Goal: Task Accomplishment & Management: Complete application form

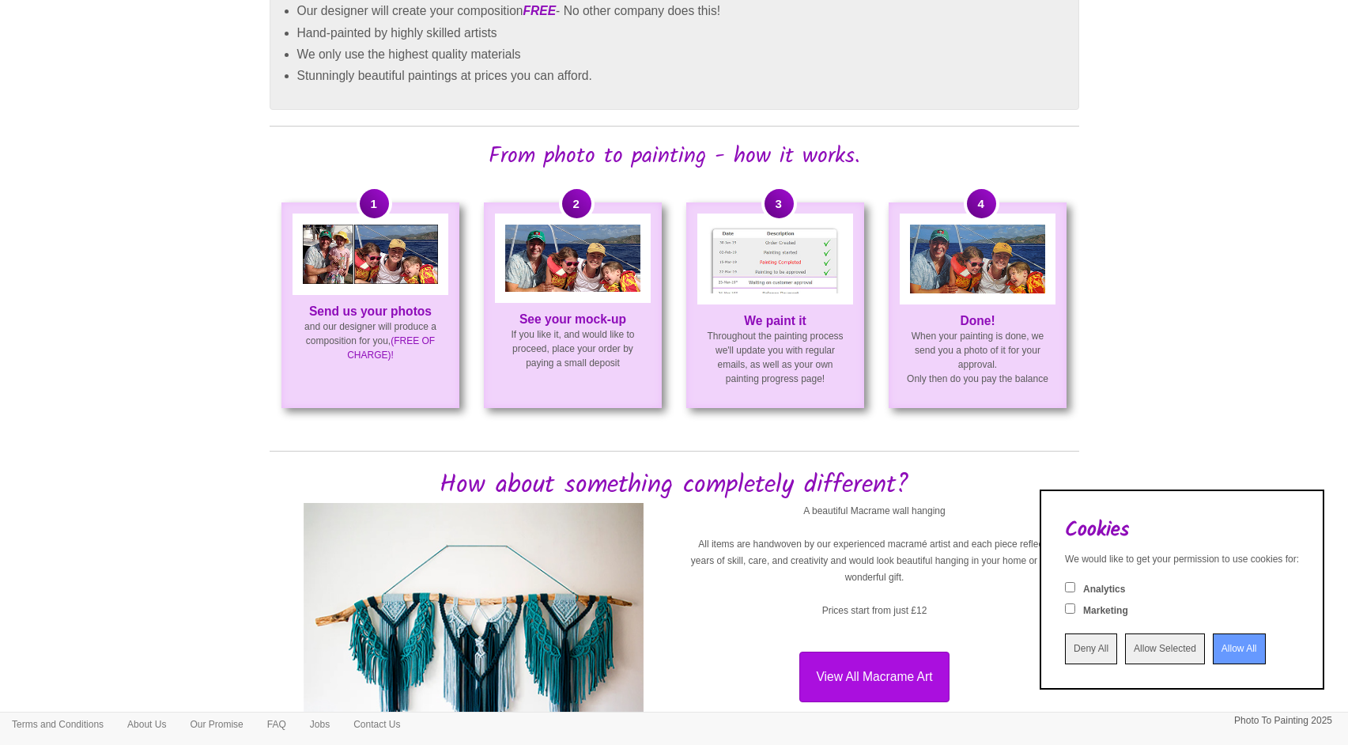
scroll to position [899, 0]
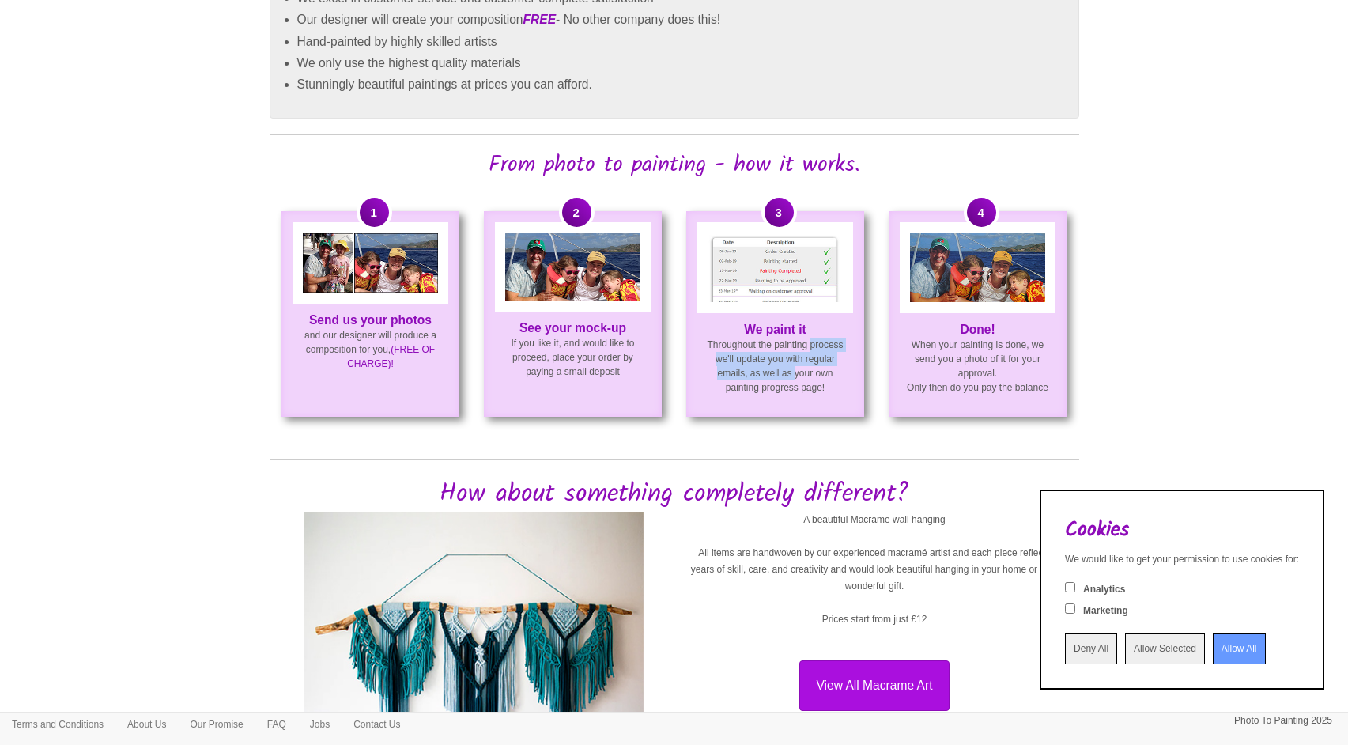
drag, startPoint x: 775, startPoint y: 337, endPoint x: 770, endPoint y: 371, distance: 33.5
click at [770, 371] on p "We paint it Throughout the painting process we'll update you with regular email…" at bounding box center [775, 358] width 175 height 72
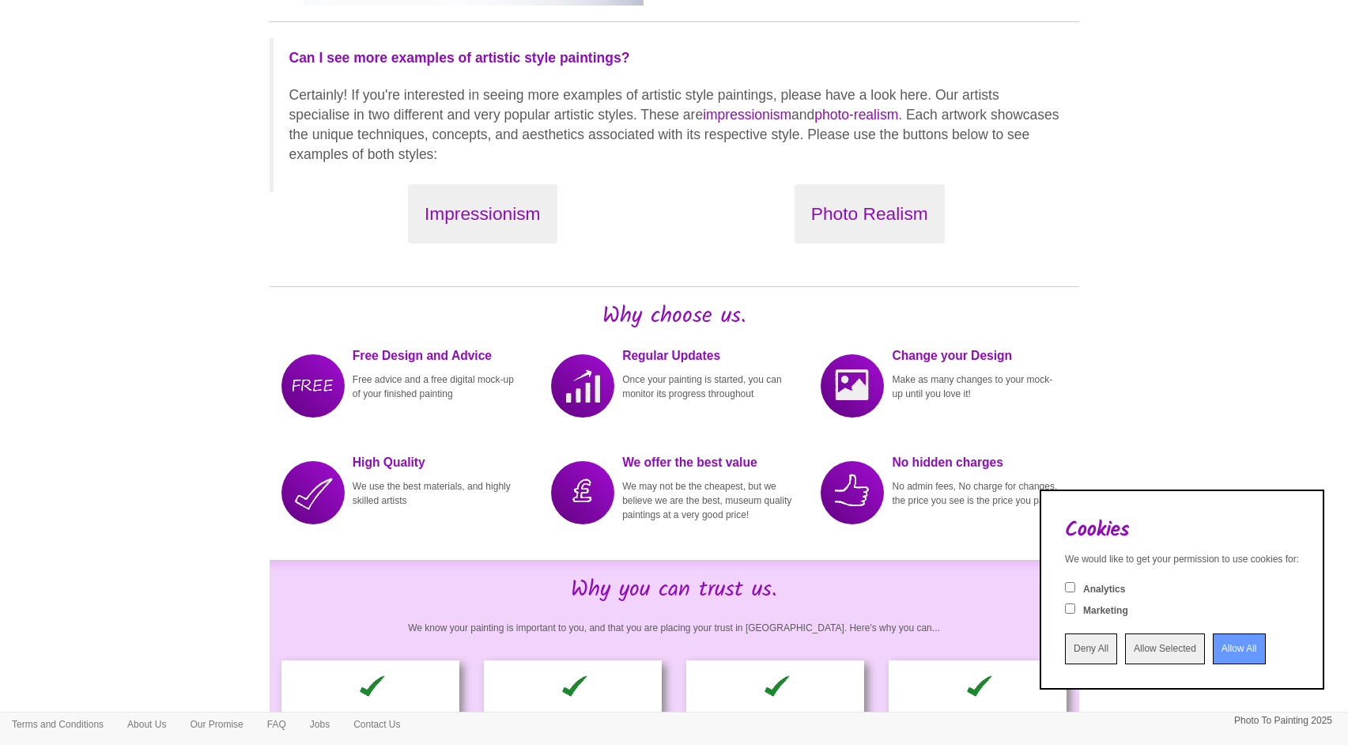
scroll to position [1690, 0]
click at [880, 214] on button "Photo Realism" at bounding box center [869, 213] width 150 height 59
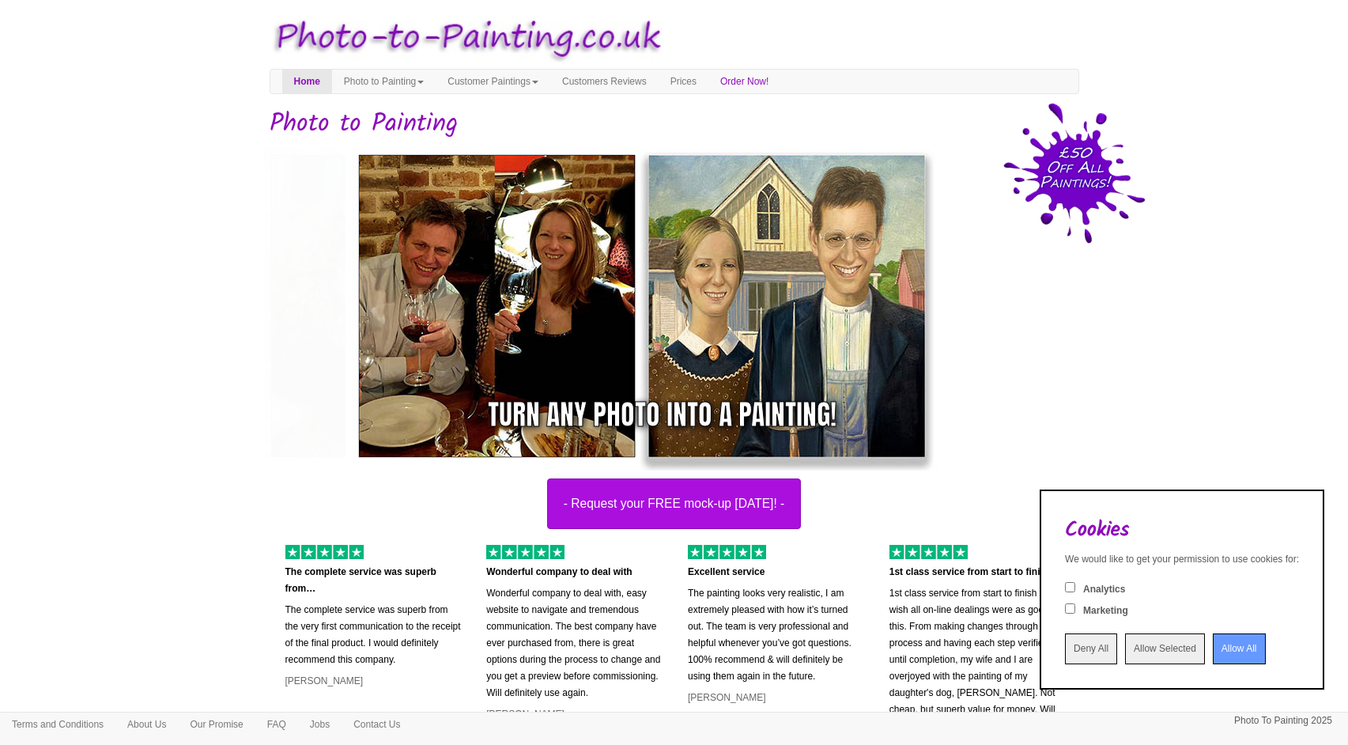
scroll to position [0, 0]
click at [652, 504] on button "- Request your FREE mock-up [DATE]! -" at bounding box center [674, 503] width 255 height 51
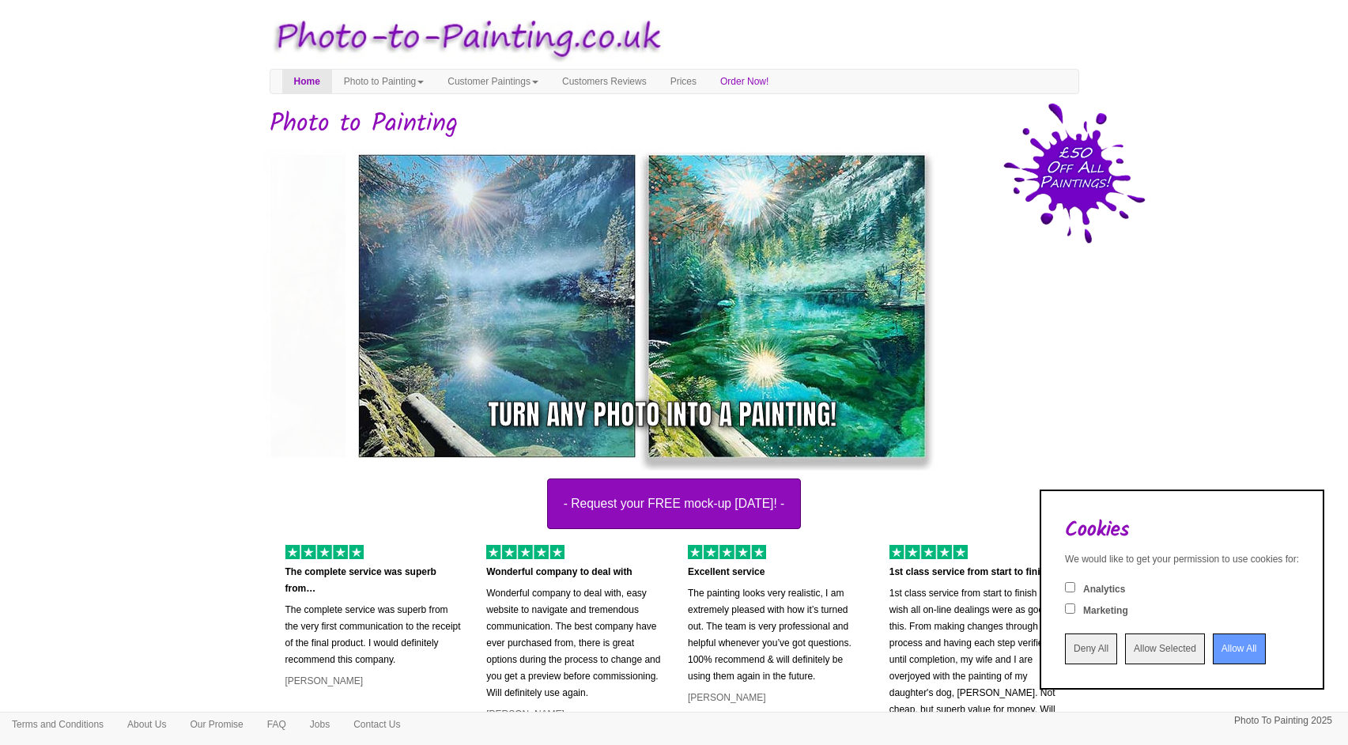
click at [647, 496] on button "- Request your FREE mock-up [DATE]! -" at bounding box center [674, 503] width 255 height 51
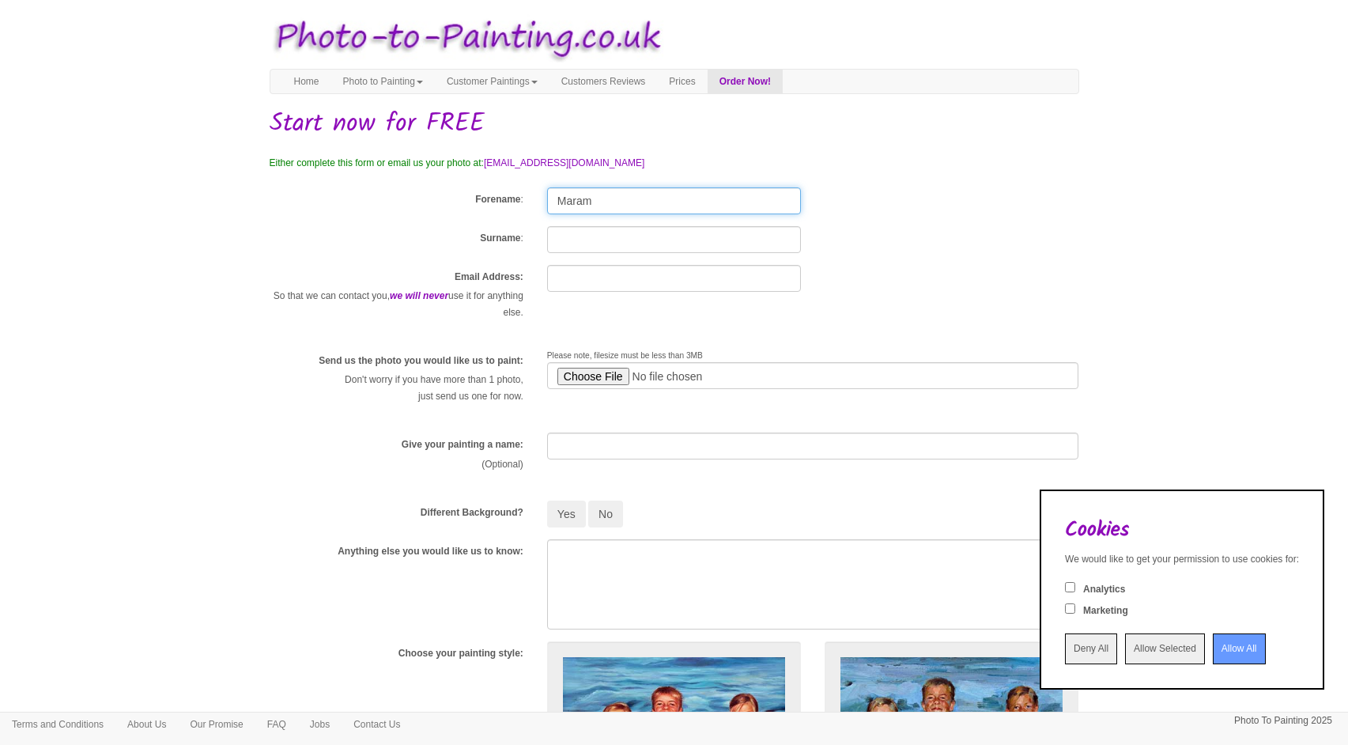
click at [578, 202] on input "Maram" at bounding box center [674, 200] width 254 height 27
type input "Maryam"
type input "Ijaz"
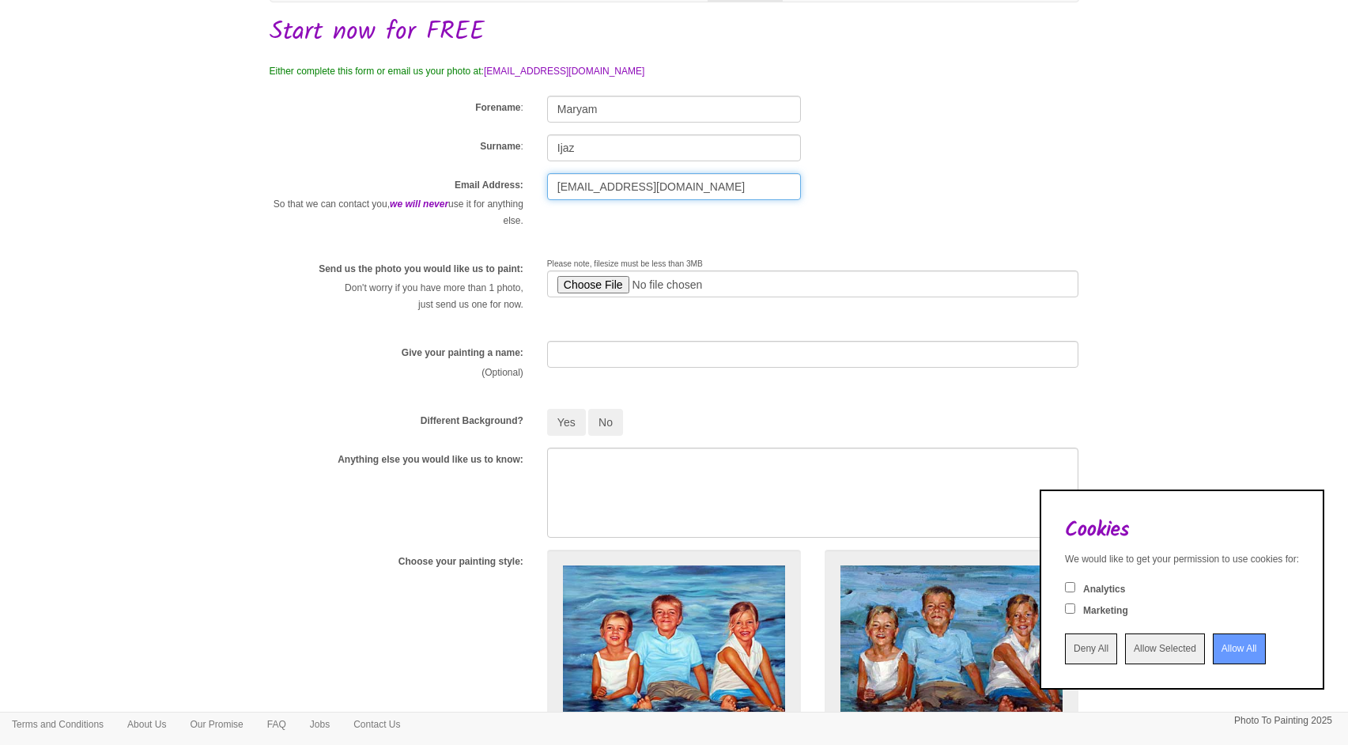
scroll to position [98, 0]
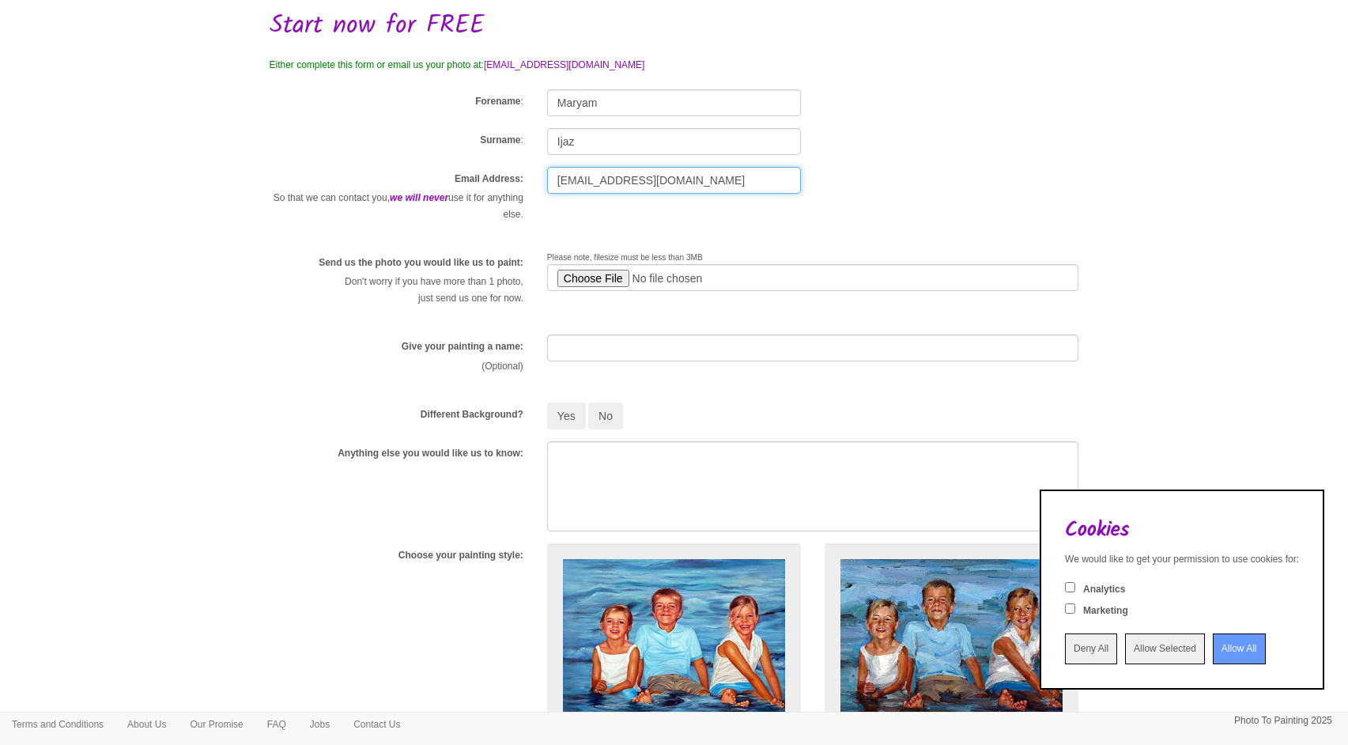
type input "maryam.ijaz@icloud.com"
click at [593, 280] on input "file" at bounding box center [813, 277] width 532 height 27
type input "C:\fakepath\Screenshot 2025-01-24 at 18.51.44.png"
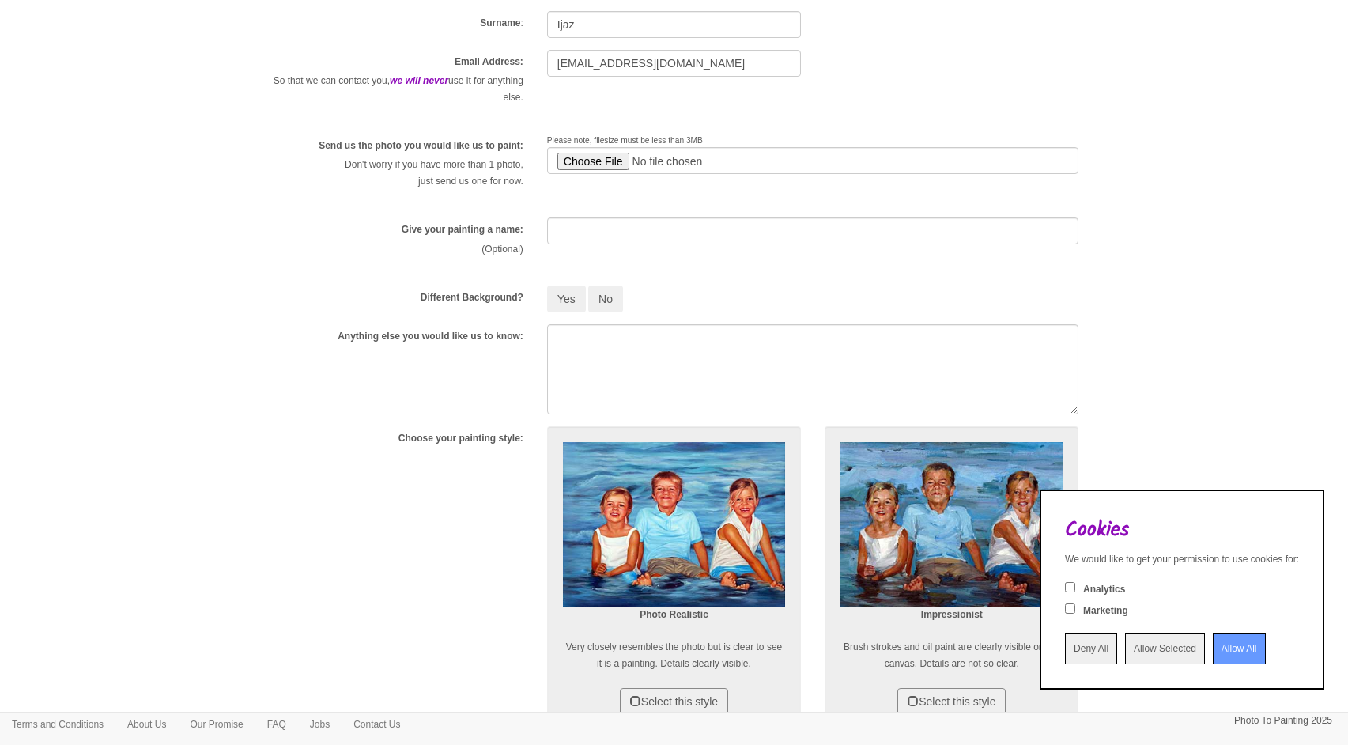
scroll to position [219, 0]
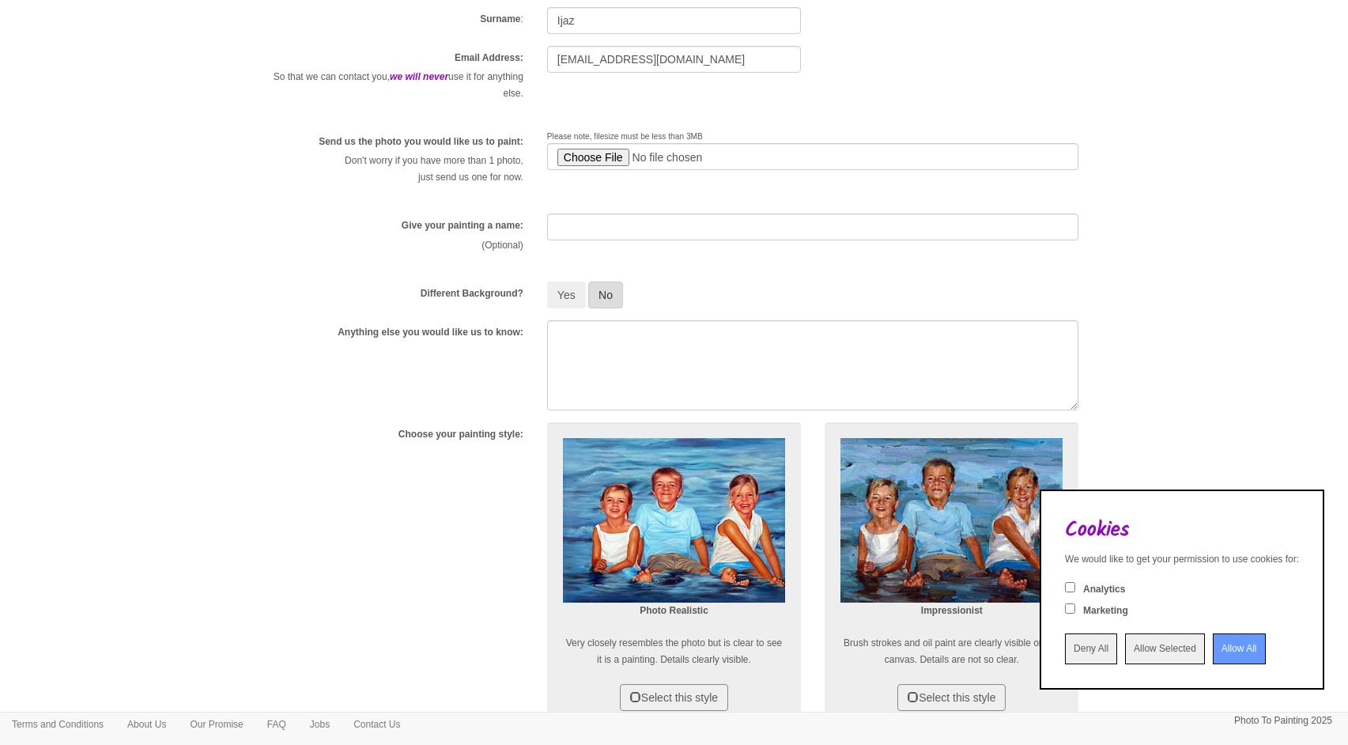
click at [607, 299] on button "No" at bounding box center [605, 294] width 35 height 27
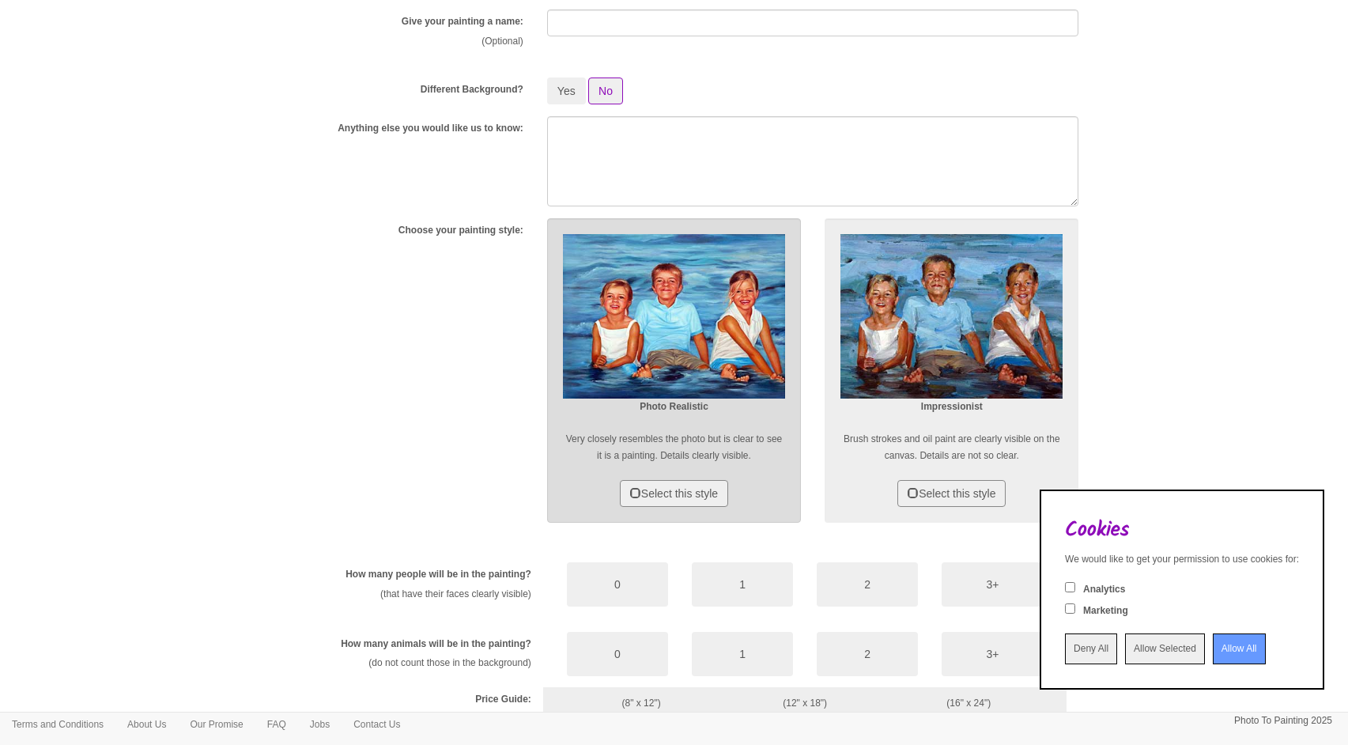
scroll to position [436, 0]
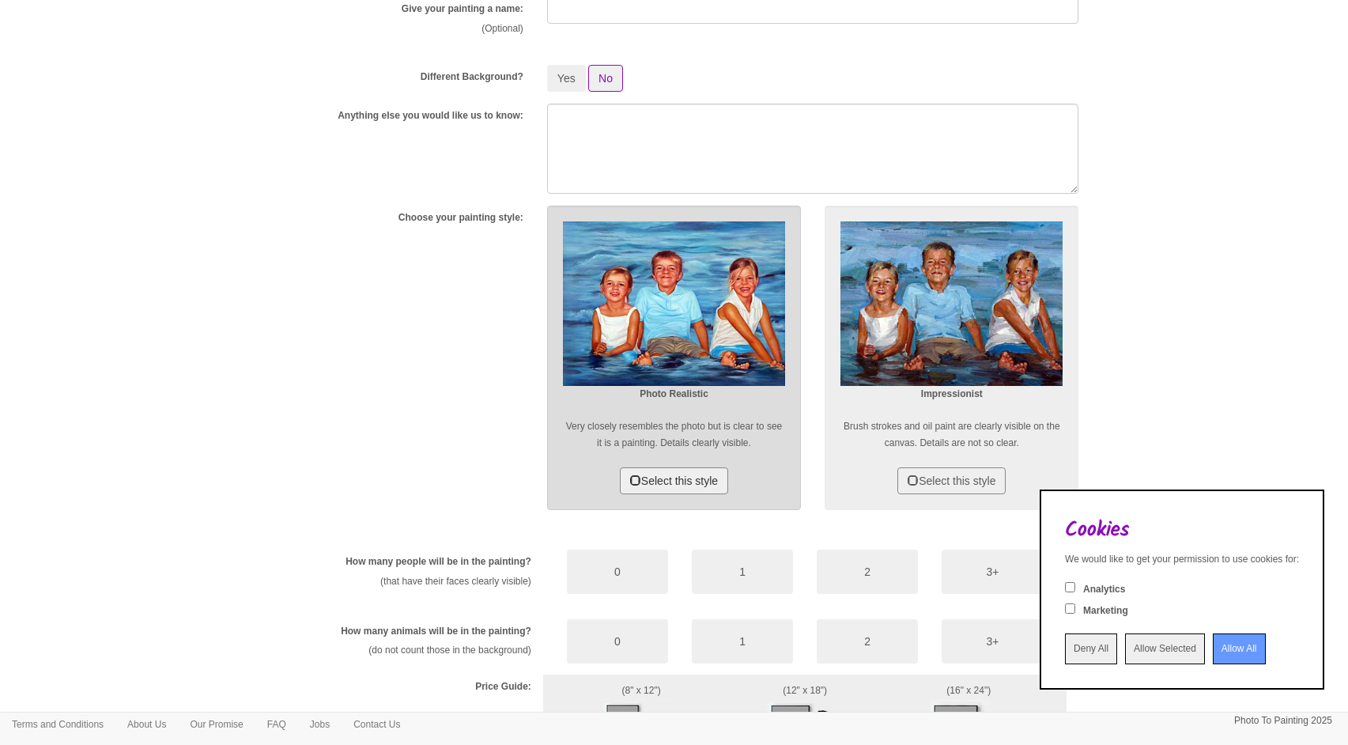
click at [684, 472] on button "Select this style" at bounding box center [674, 480] width 108 height 27
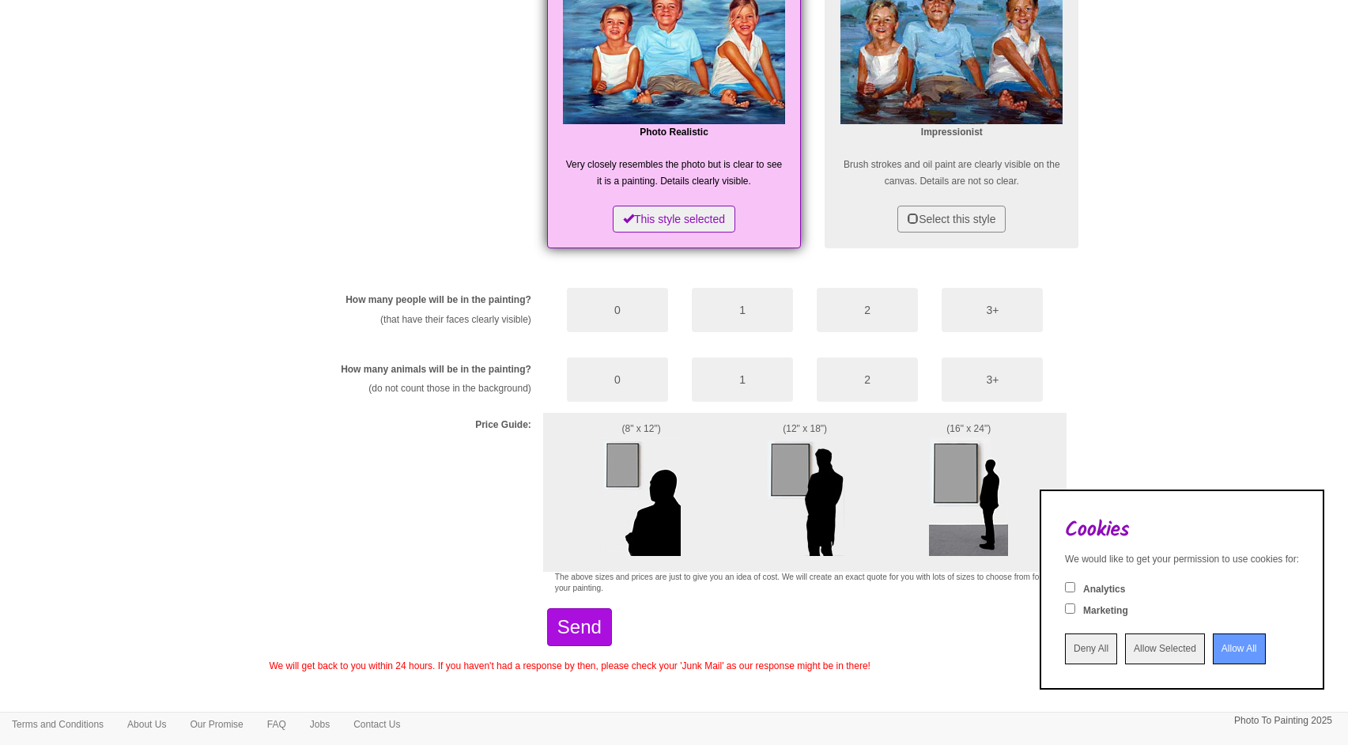
scroll to position [714, 0]
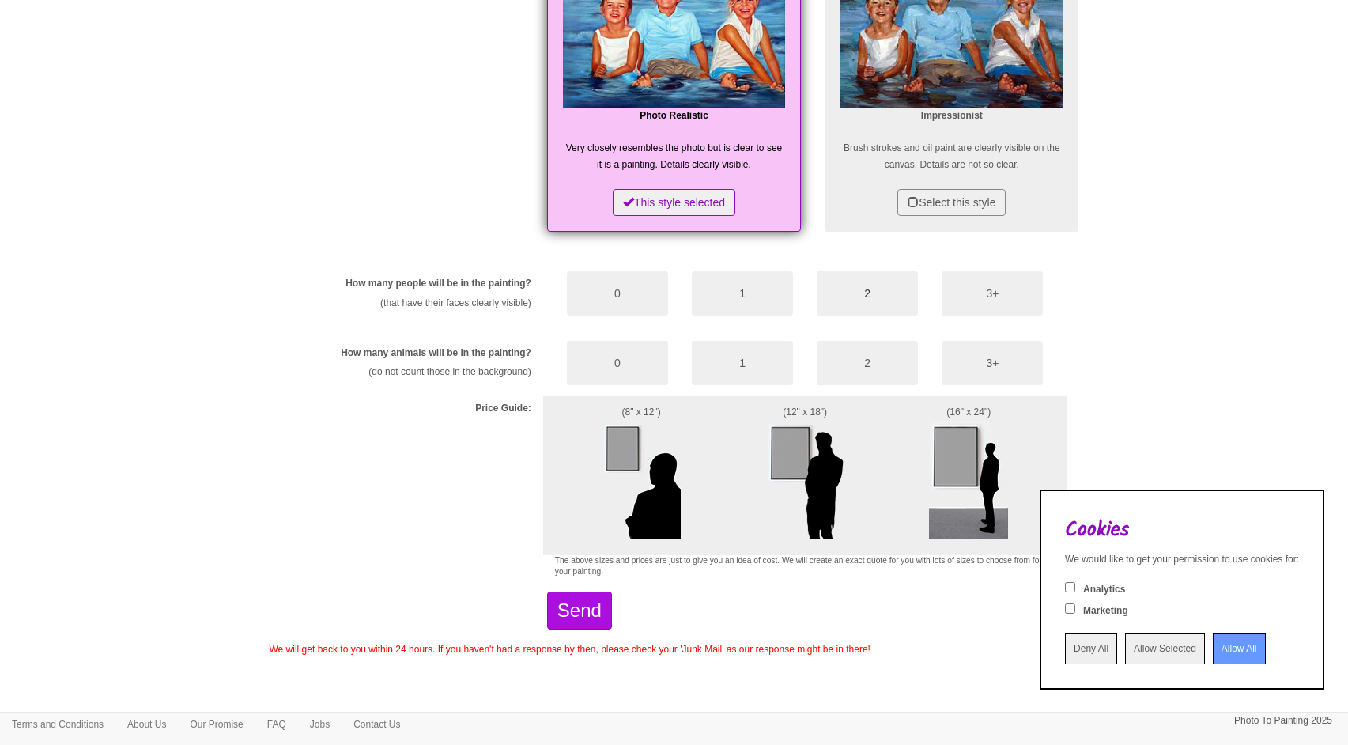
click at [841, 292] on button "2" at bounding box center [866, 293] width 101 height 44
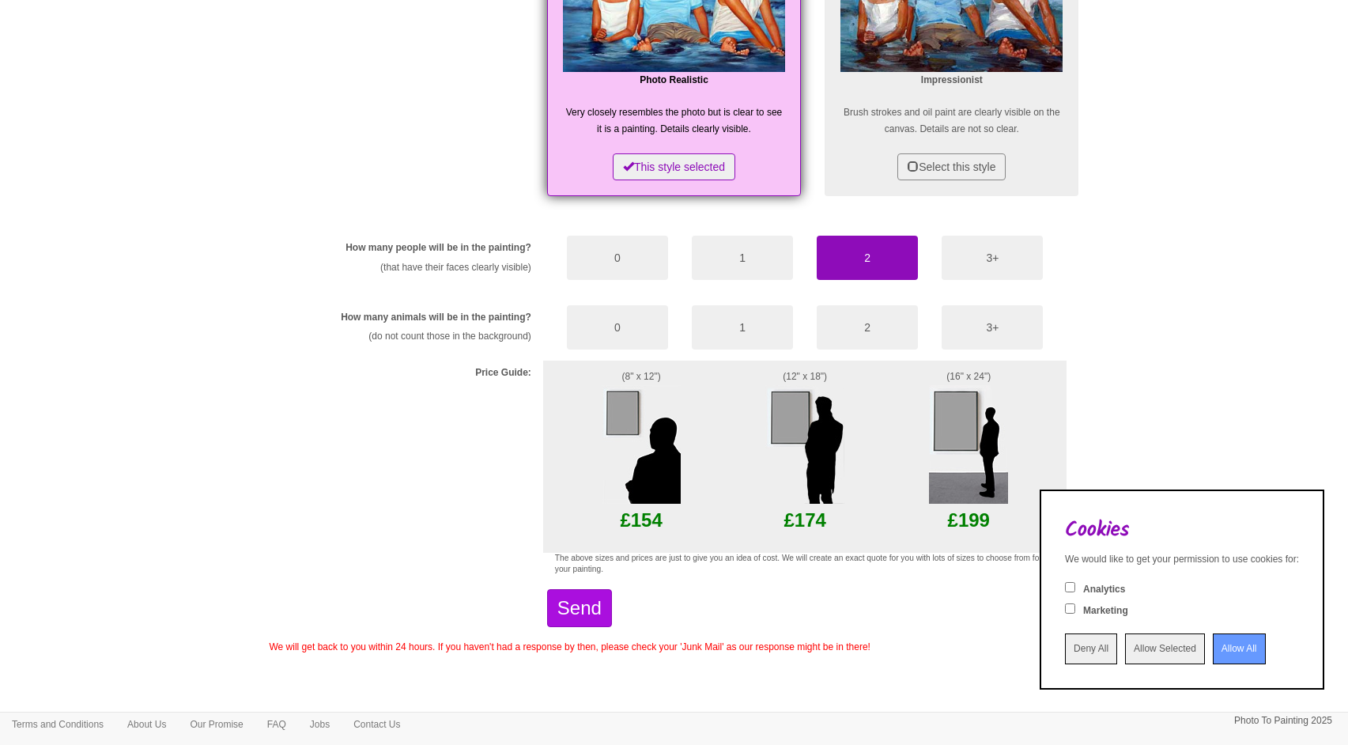
scroll to position [748, 0]
click at [623, 325] on button "0" at bounding box center [617, 328] width 101 height 44
click at [782, 408] on img at bounding box center [804, 445] width 79 height 119
click at [607, 595] on button "Send" at bounding box center [579, 609] width 65 height 38
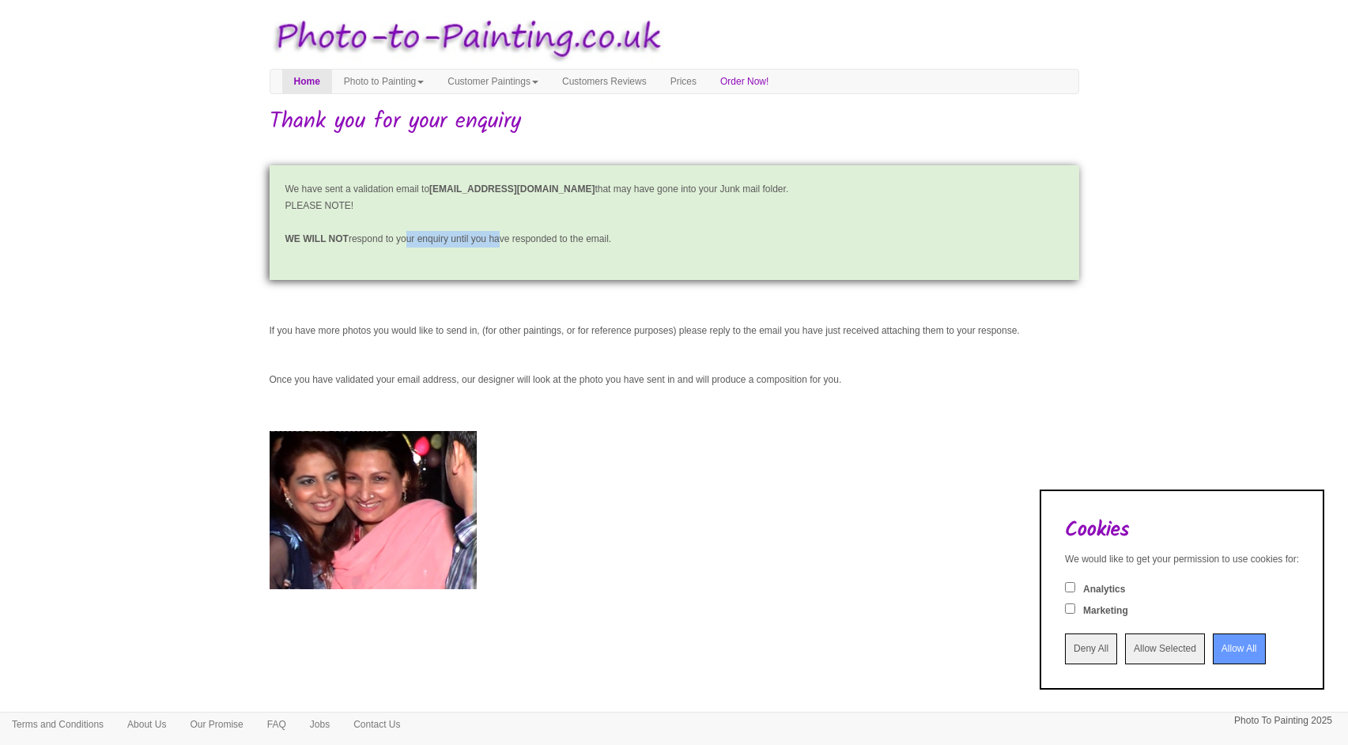
drag, startPoint x: 420, startPoint y: 238, endPoint x: 531, endPoint y: 230, distance: 111.7
click at [531, 230] on p "We have sent a validation email to [EMAIL_ADDRESS][DOMAIN_NAME] that may have g…" at bounding box center [674, 222] width 809 height 115
click at [532, 232] on p "We have sent a validation email to [EMAIL_ADDRESS][DOMAIN_NAME] that may have g…" at bounding box center [674, 222] width 809 height 115
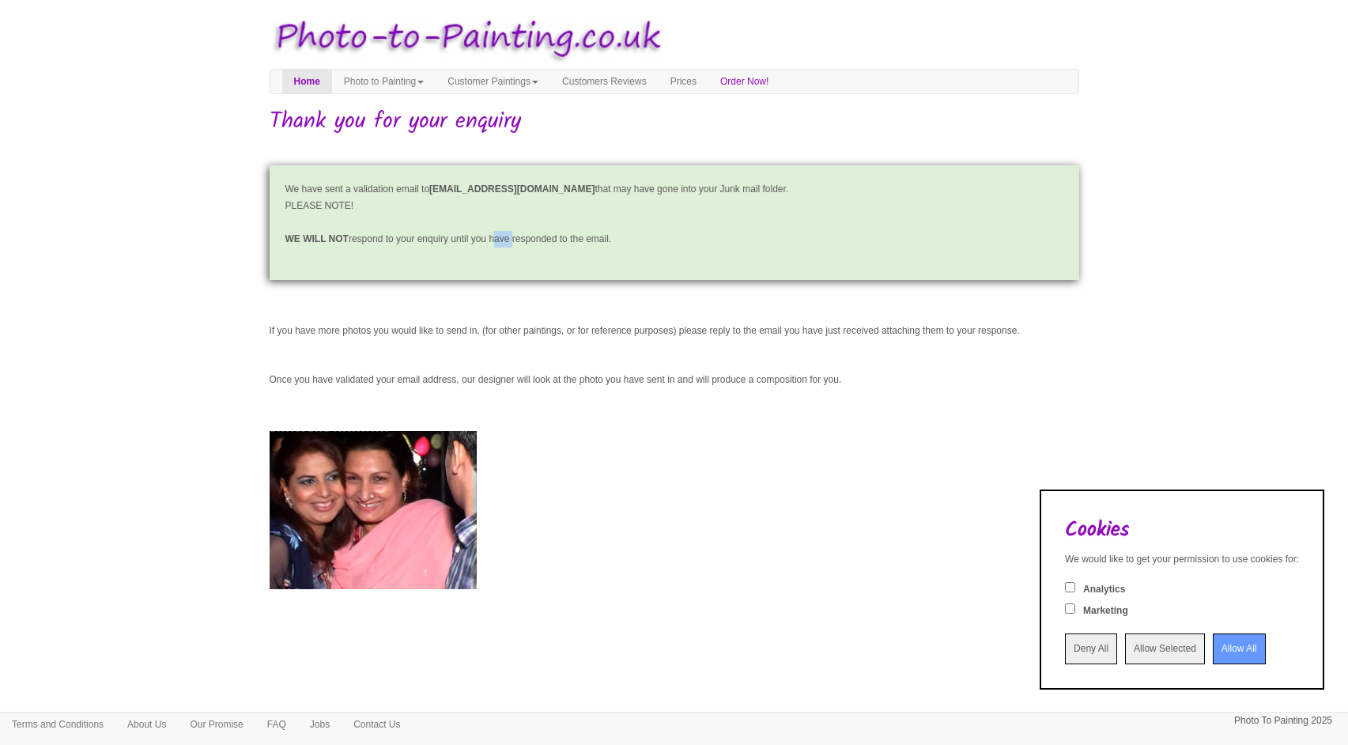
click at [531, 237] on p "We have sent a validation email to [EMAIL_ADDRESS][DOMAIN_NAME] that may have g…" at bounding box center [674, 222] width 809 height 115
click at [531, 237] on p "We have sent a validation email to maryam.ijaz@icloud.com that may have gone in…" at bounding box center [674, 222] width 809 height 115
click at [530, 236] on p "We have sent a validation email to maryam.ijaz@icloud.com that may have gone in…" at bounding box center [674, 222] width 809 height 115
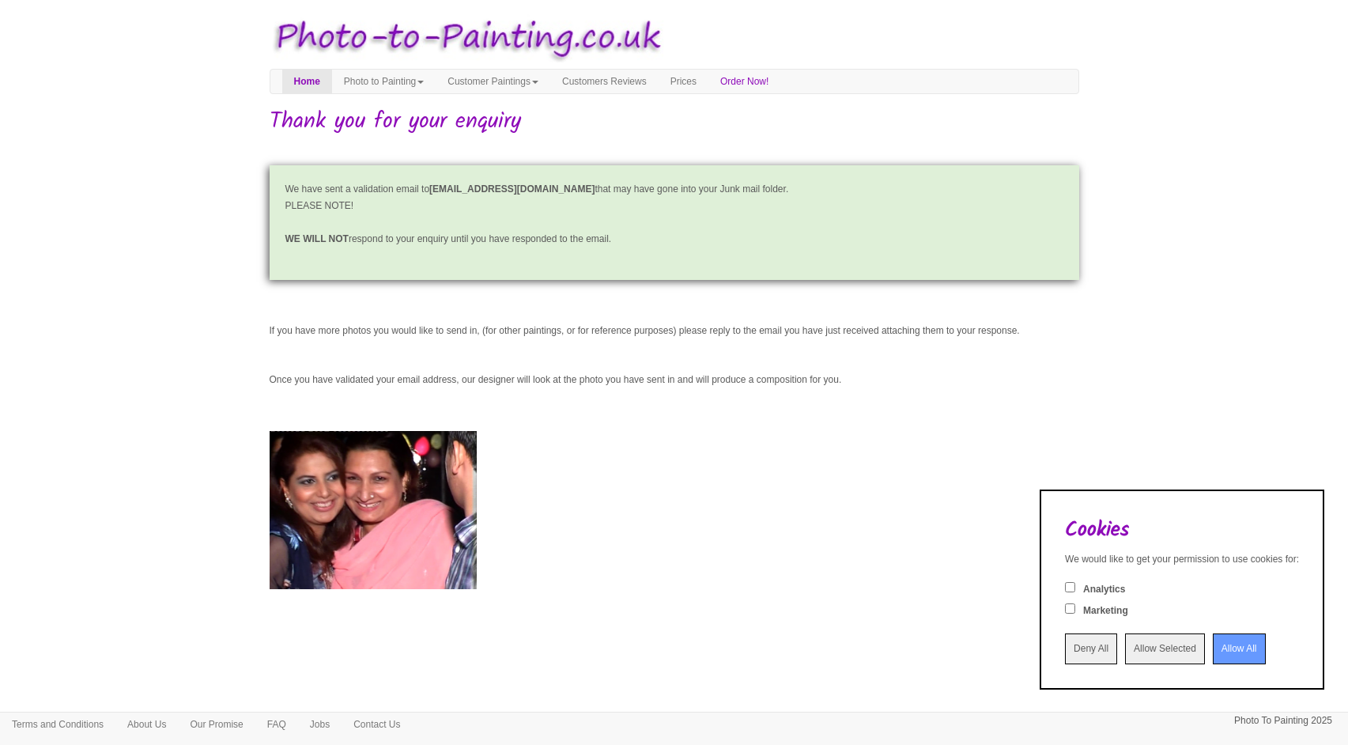
click at [1221, 655] on input "Allow All" at bounding box center [1238, 648] width 53 height 31
